Goal: Obtain resource: Download file/media

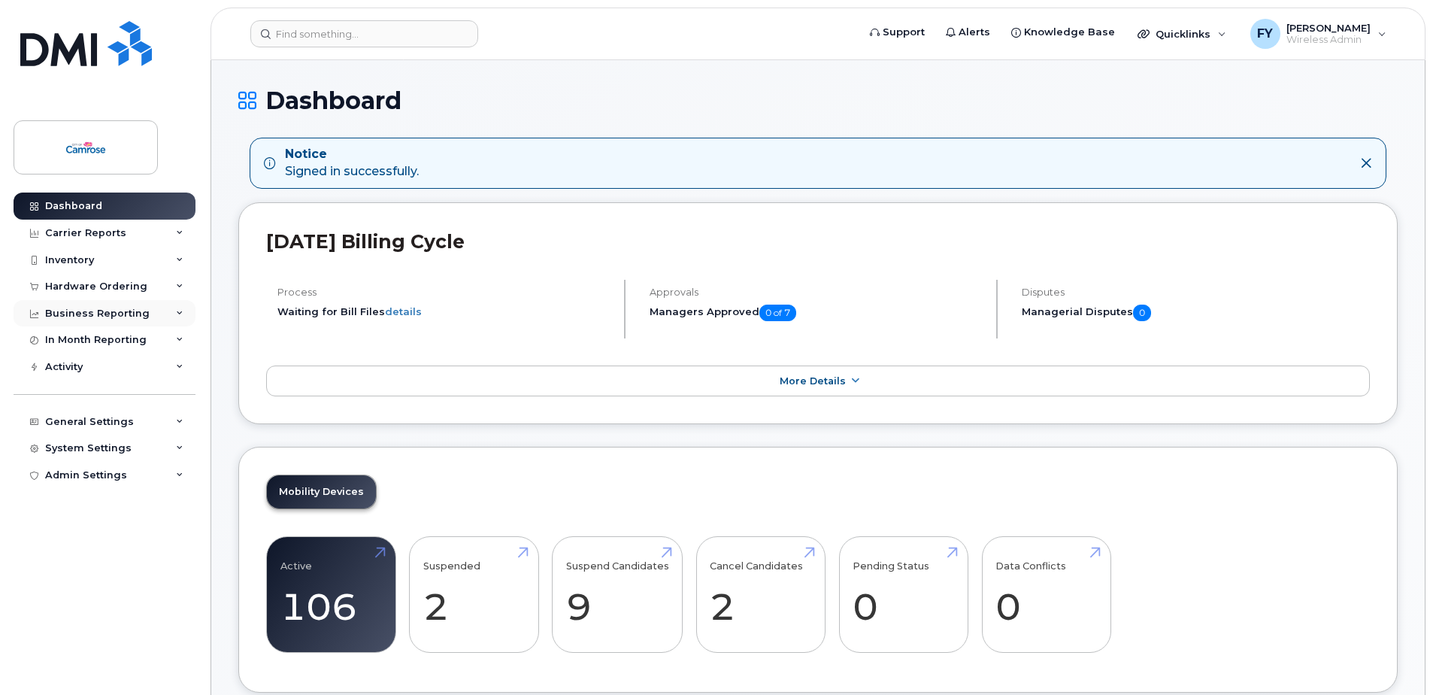
click at [176, 312] on icon at bounding box center [180, 314] width 8 height 8
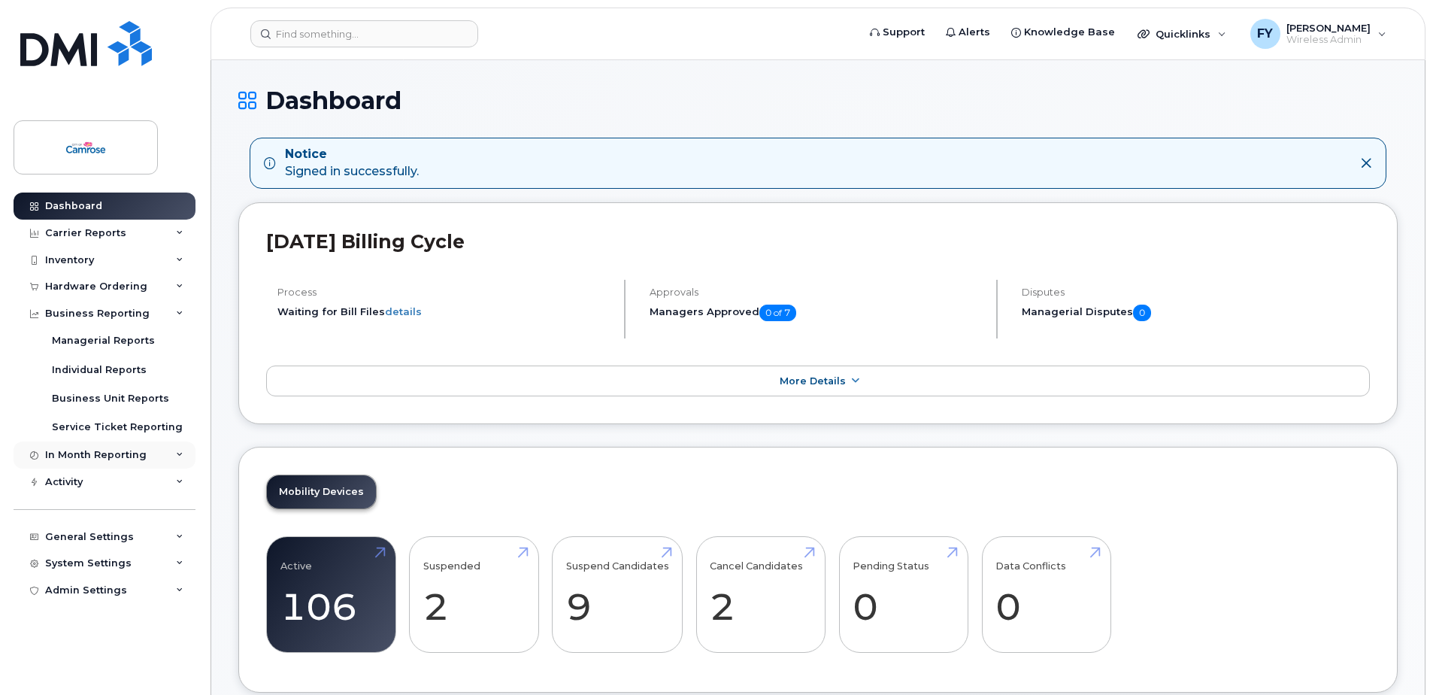
click at [177, 454] on icon at bounding box center [180, 455] width 8 height 8
click at [177, 234] on icon at bounding box center [180, 233] width 8 height 8
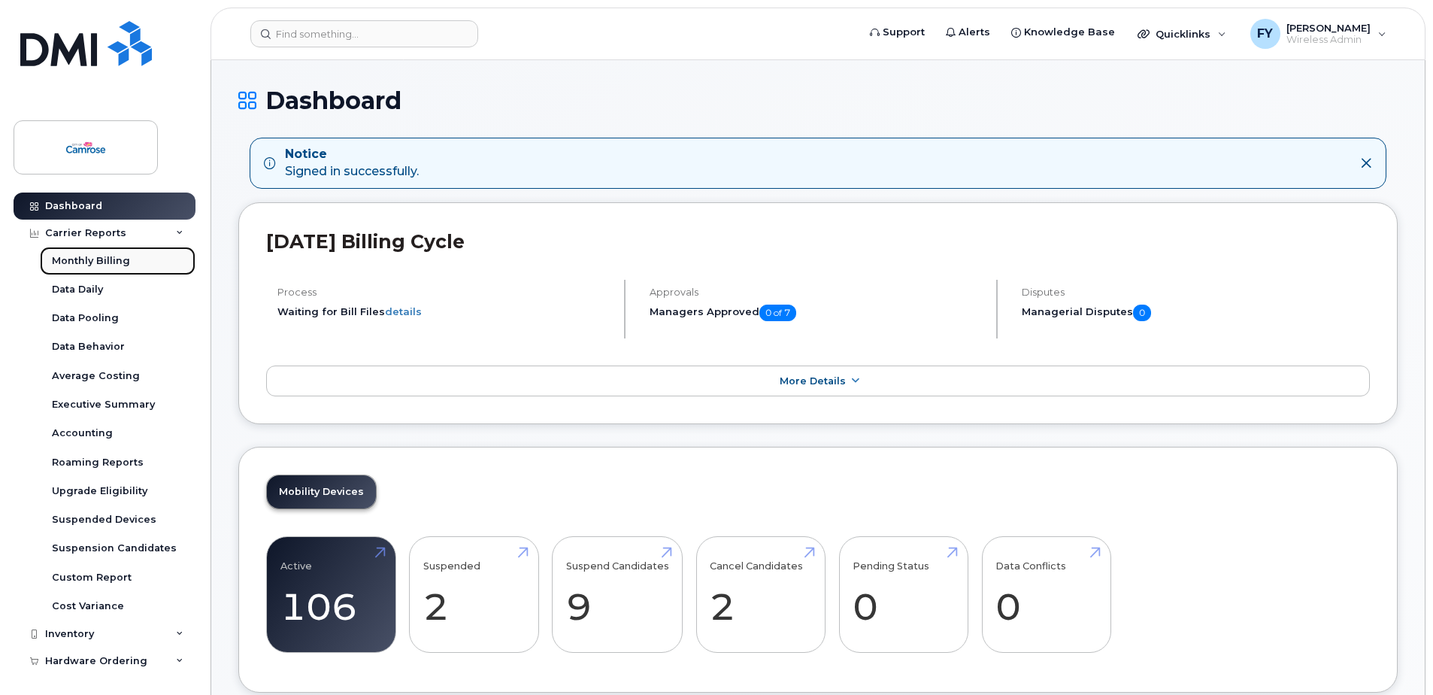
click at [102, 259] on div "Monthly Billing" at bounding box center [91, 261] width 78 height 14
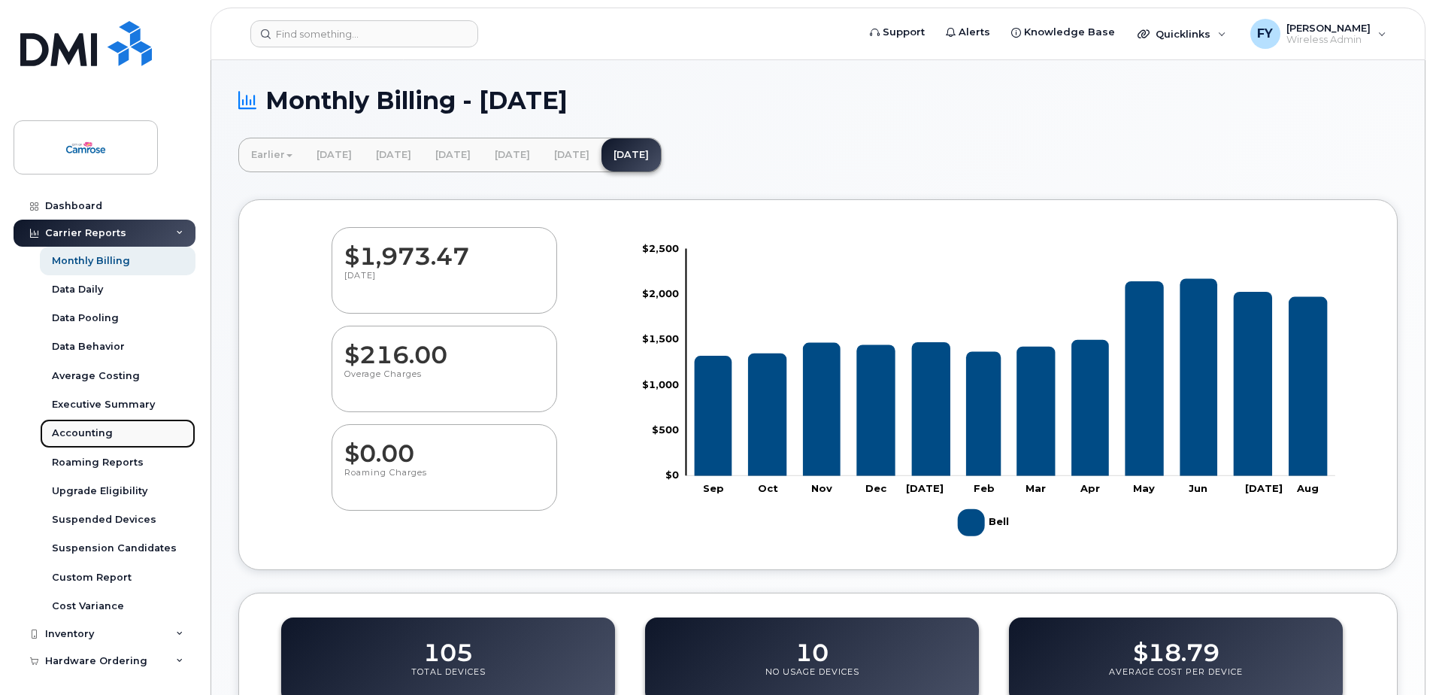
click at [85, 434] on div "Accounting" at bounding box center [82, 433] width 61 height 14
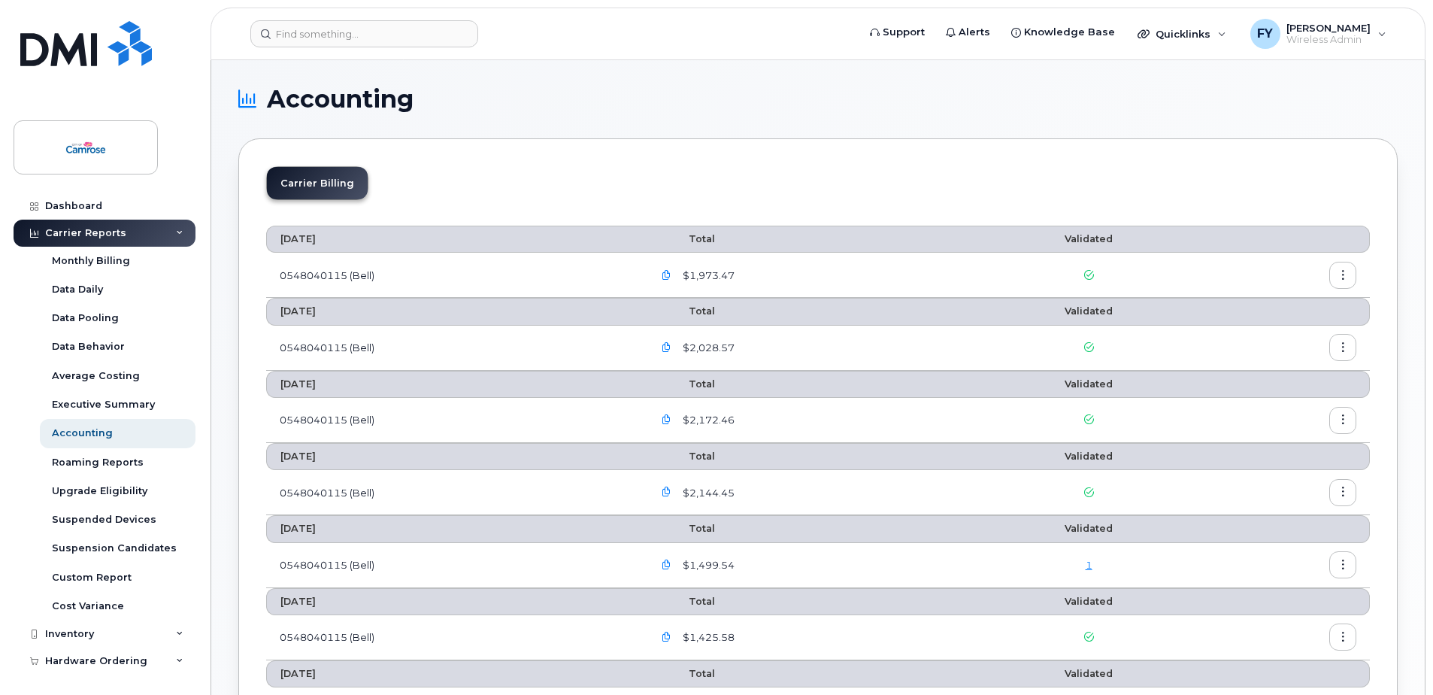
click at [1339, 273] on icon "button" at bounding box center [1344, 276] width 10 height 10
click at [1281, 335] on span "Download" at bounding box center [1274, 336] width 59 height 14
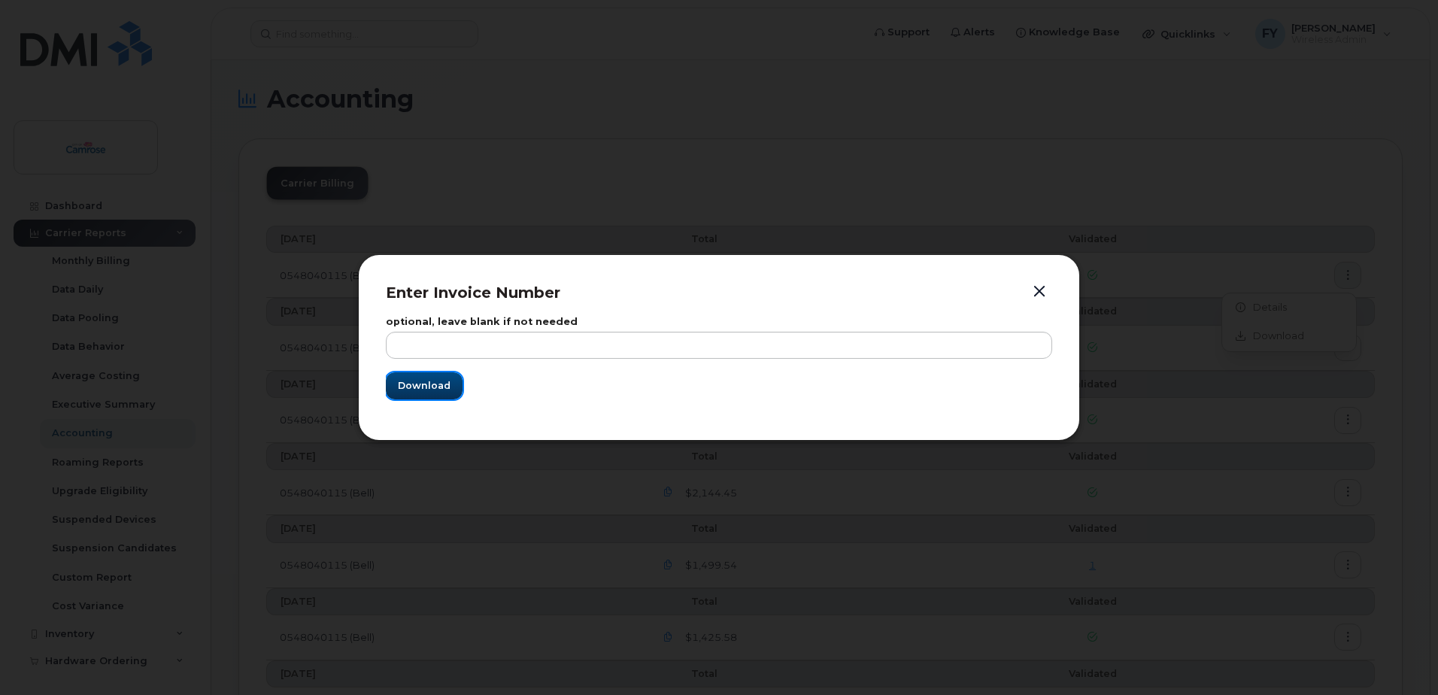
click at [429, 387] on span "Download" at bounding box center [424, 385] width 53 height 14
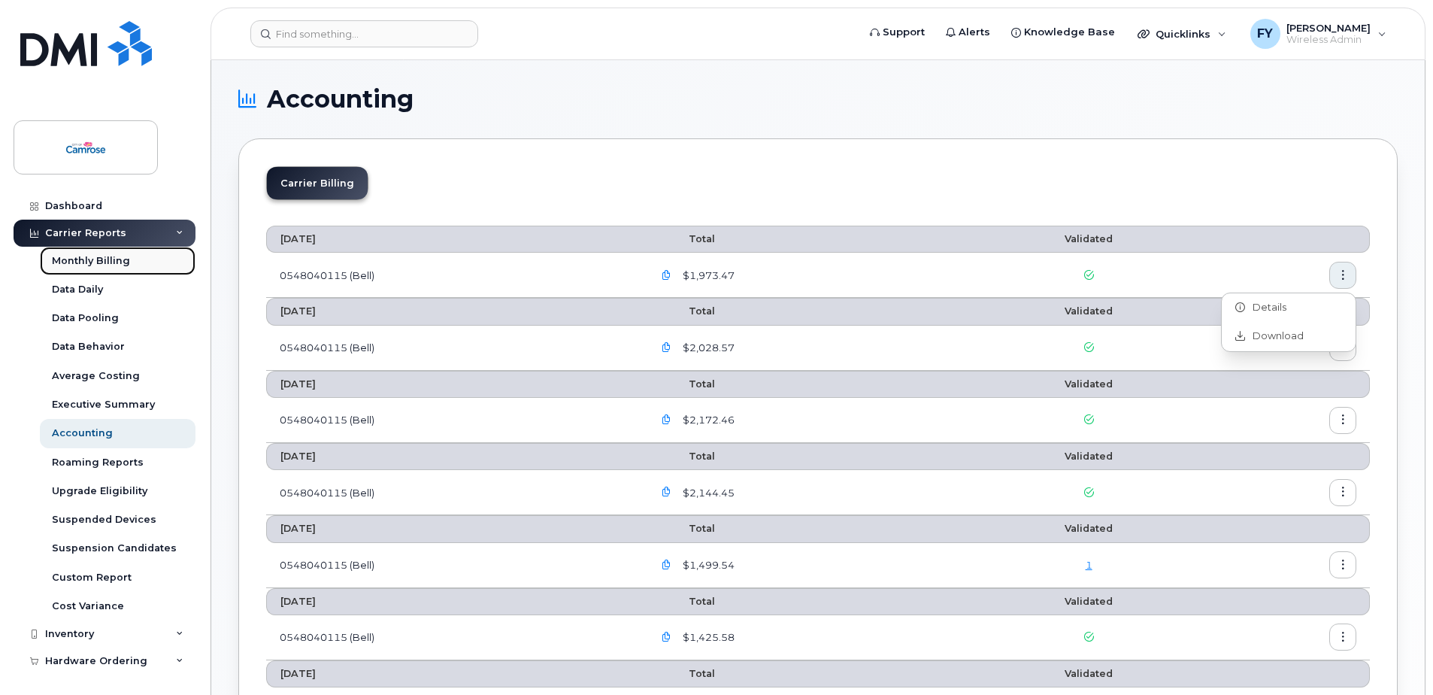
click at [95, 259] on div "Monthly Billing" at bounding box center [91, 261] width 78 height 14
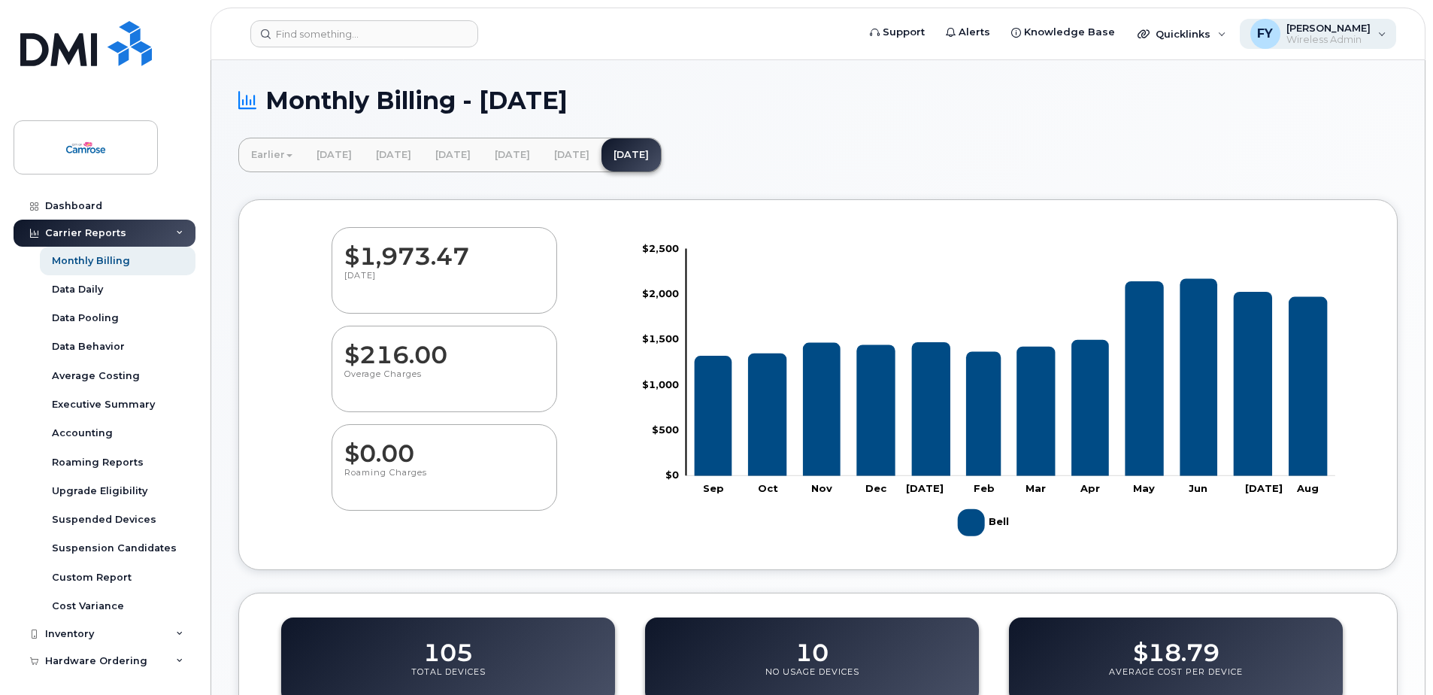
click at [1345, 40] on span "Wireless Admin" at bounding box center [1329, 40] width 84 height 12
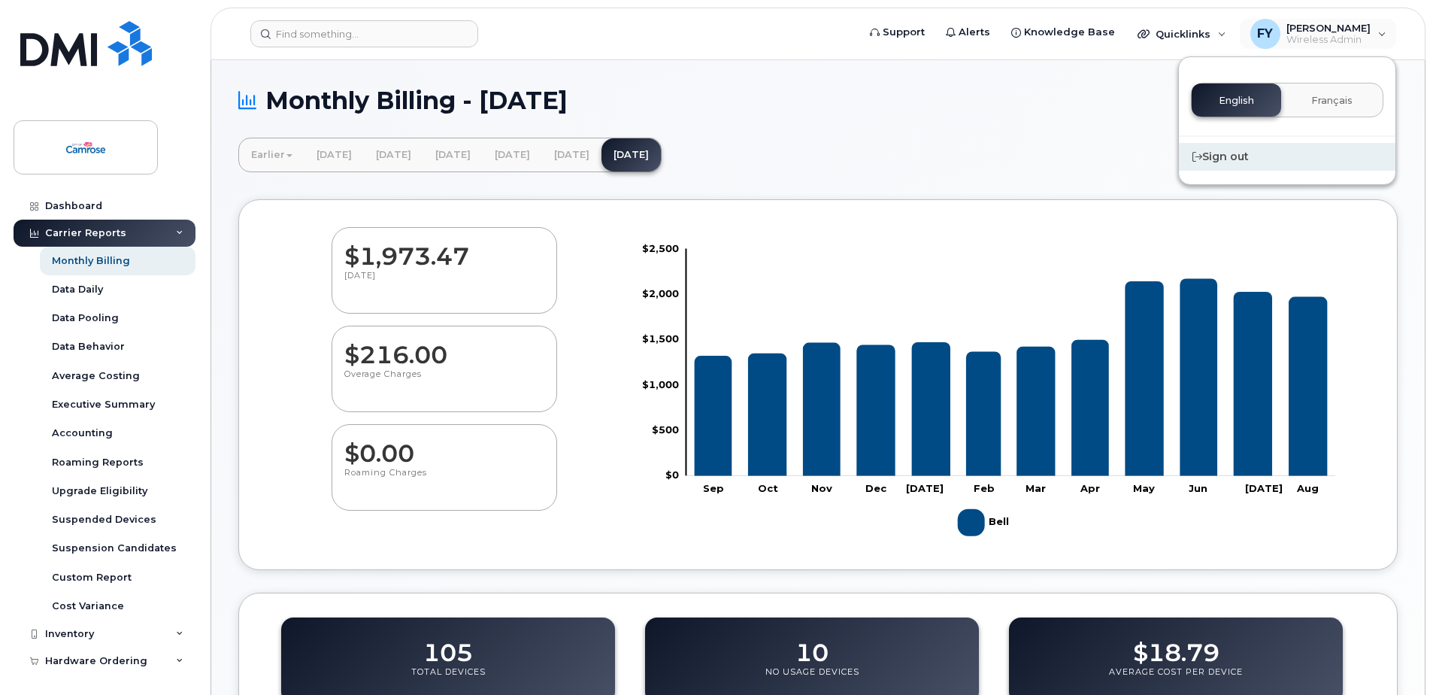
click at [1237, 154] on div "Sign out" at bounding box center [1287, 157] width 217 height 28
